Goal: Task Accomplishment & Management: Use online tool/utility

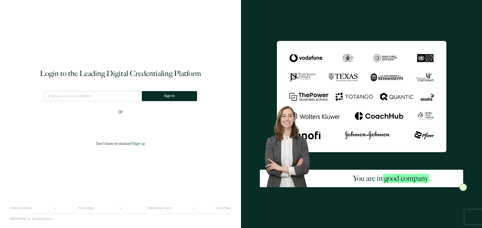
click at [48, 175] on div "Login to the Leading Digital Credentialing Platform This doesn't look like a va…" at bounding box center [120, 108] width 221 height 200
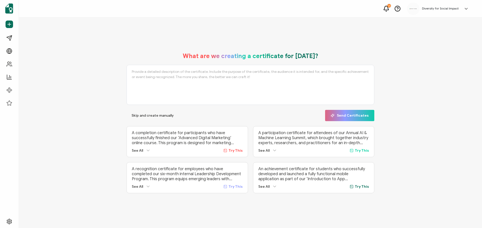
click at [388, 8] on icon at bounding box center [385, 8] width 5 height 4
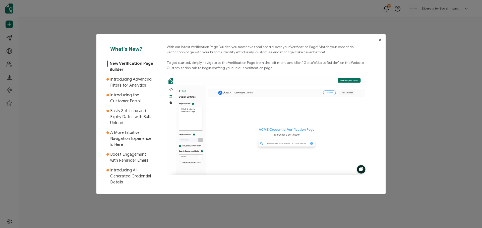
click at [379, 40] on icon "Close" at bounding box center [379, 40] width 4 height 4
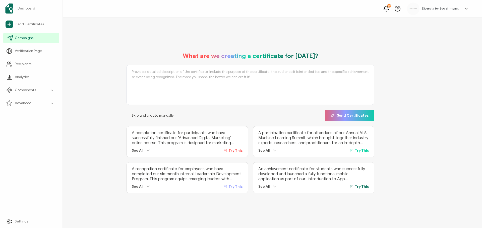
click at [25, 37] on span "Campaigns" at bounding box center [24, 38] width 19 height 5
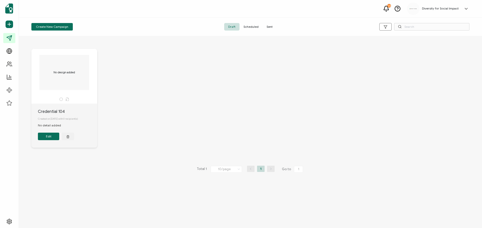
click at [272, 24] on span "Sent" at bounding box center [269, 27] width 14 height 8
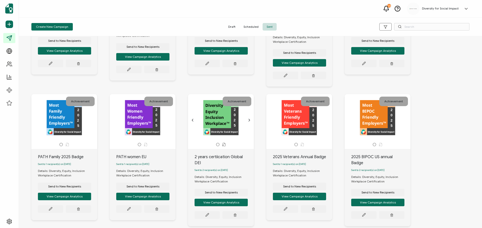
scroll to position [120, 0]
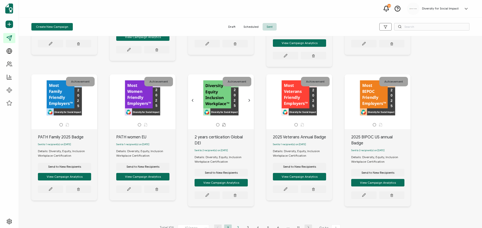
click at [236, 225] on li "2" at bounding box center [238, 228] width 8 height 6
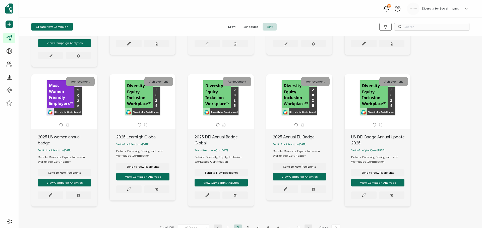
click at [226, 225] on li "1" at bounding box center [228, 228] width 8 height 6
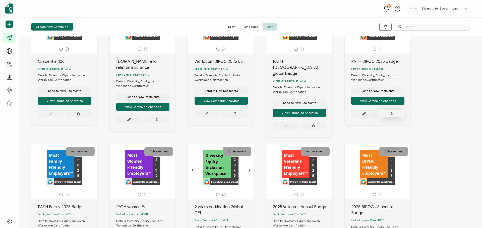
scroll to position [75, 0]
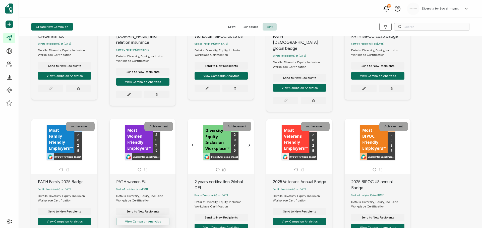
click at [137, 219] on button "View Campaign Analytics" at bounding box center [142, 222] width 53 height 8
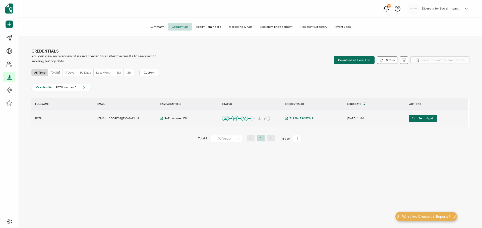
click at [301, 120] on span "74938479057149" at bounding box center [300, 119] width 25 height 4
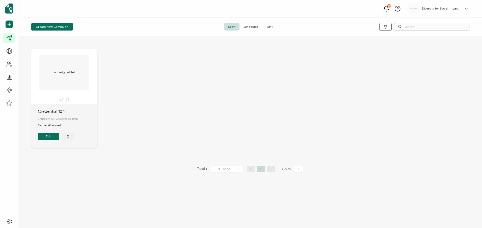
click at [269, 25] on span "Sent" at bounding box center [269, 27] width 14 height 8
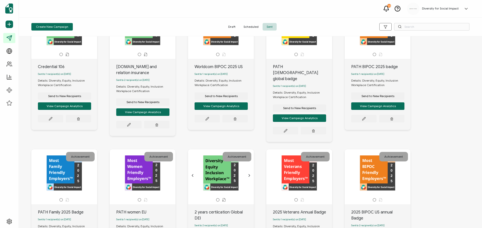
scroll to position [120, 0]
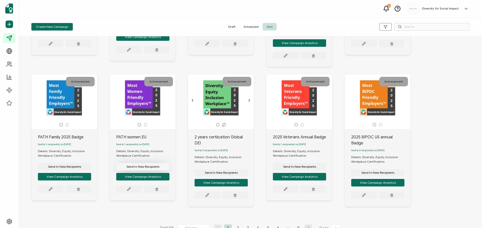
click at [144, 166] on span "Send to New Recipients" at bounding box center [142, 167] width 33 height 3
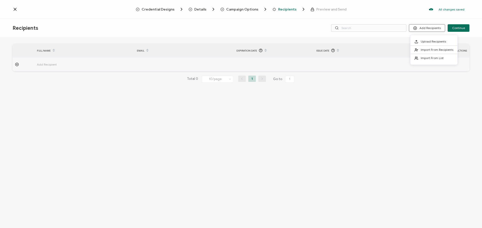
click at [416, 28] on circle at bounding box center [414, 28] width 3 height 3
click at [422, 49] on span "Import From Recipients" at bounding box center [436, 50] width 33 height 4
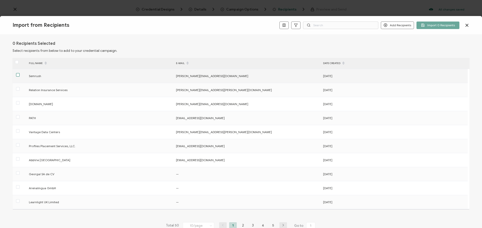
click at [18, 75] on span at bounding box center [18, 75] width 4 height 4
click at [20, 73] on input "checkbox" at bounding box center [20, 73] width 0 height 0
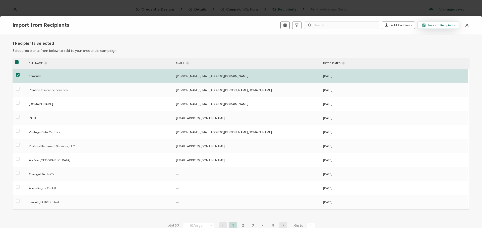
click at [435, 26] on span "Import 1 Recipients" at bounding box center [438, 25] width 33 height 4
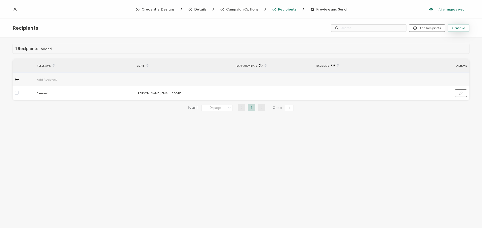
click at [461, 27] on span "Continue" at bounding box center [458, 28] width 13 height 3
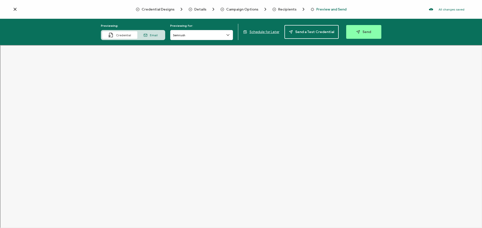
click at [152, 37] on span "Email" at bounding box center [154, 35] width 8 height 4
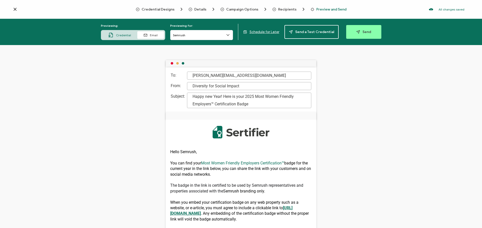
click at [110, 37] on icon at bounding box center [109, 36] width 1 height 1
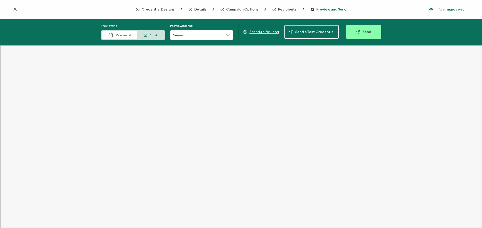
click at [153, 39] on div "Email" at bounding box center [150, 35] width 27 height 8
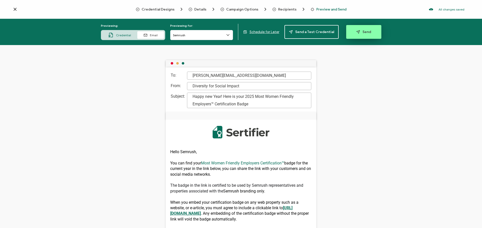
click at [354, 36] on button "Send" at bounding box center [363, 32] width 35 height 14
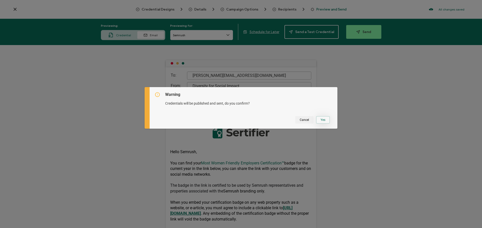
click at [325, 120] on button "Yes" at bounding box center [323, 120] width 14 height 8
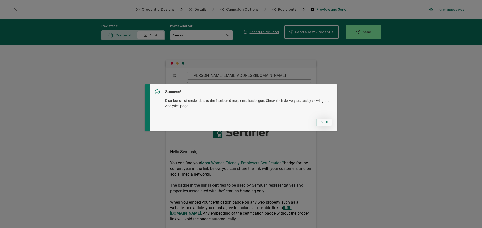
click at [321, 121] on button "Got It" at bounding box center [324, 123] width 16 height 8
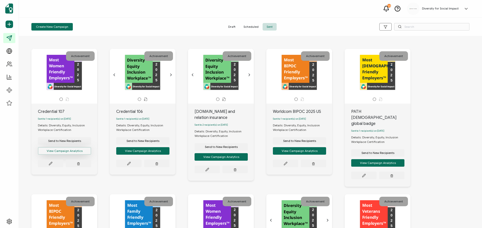
click at [75, 154] on button "View Campaign Analytics" at bounding box center [64, 151] width 53 height 8
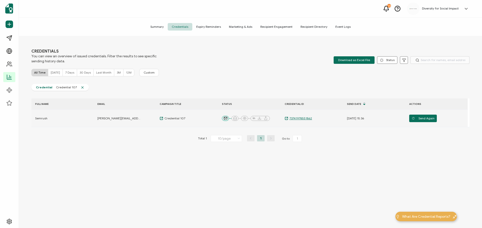
click at [297, 118] on span "73741978551862" at bounding box center [300, 119] width 24 height 4
